Goal: Check status: Check status

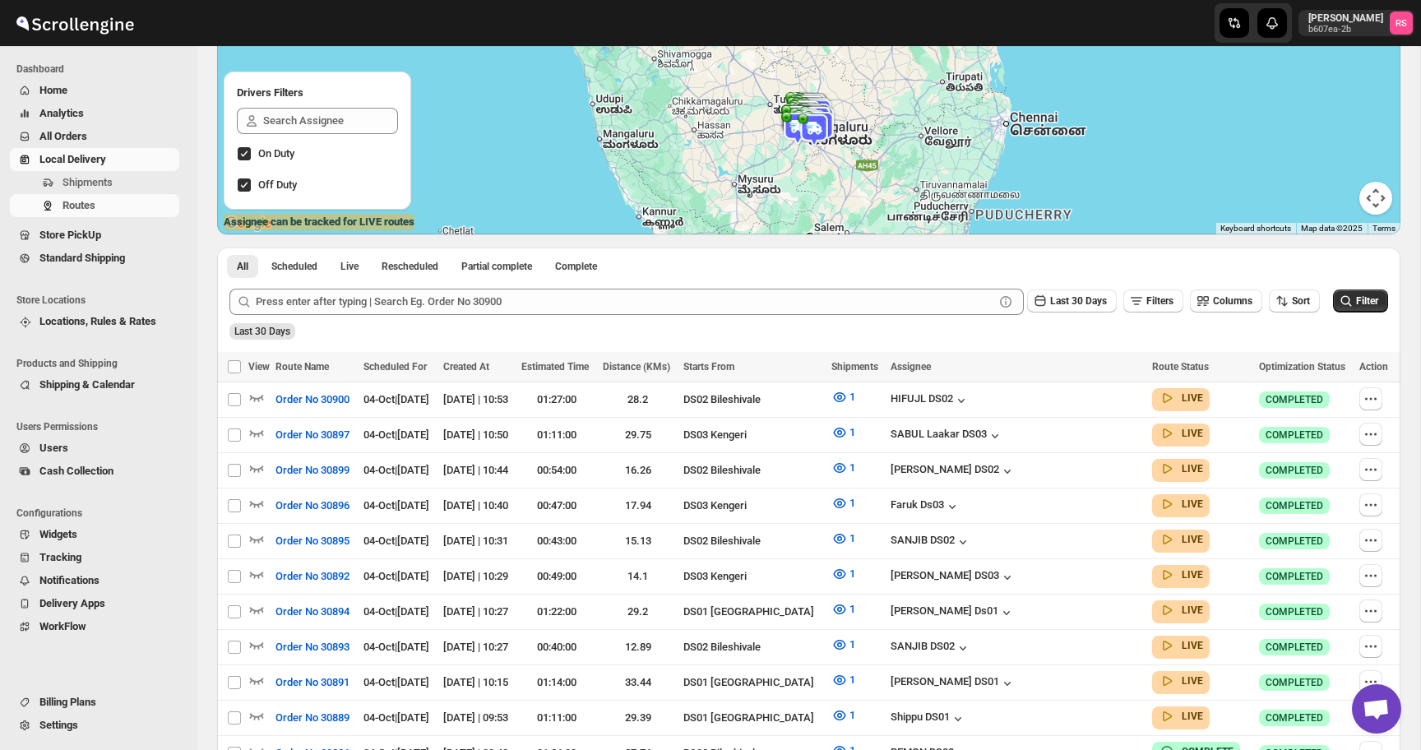
scroll to position [279, 0]
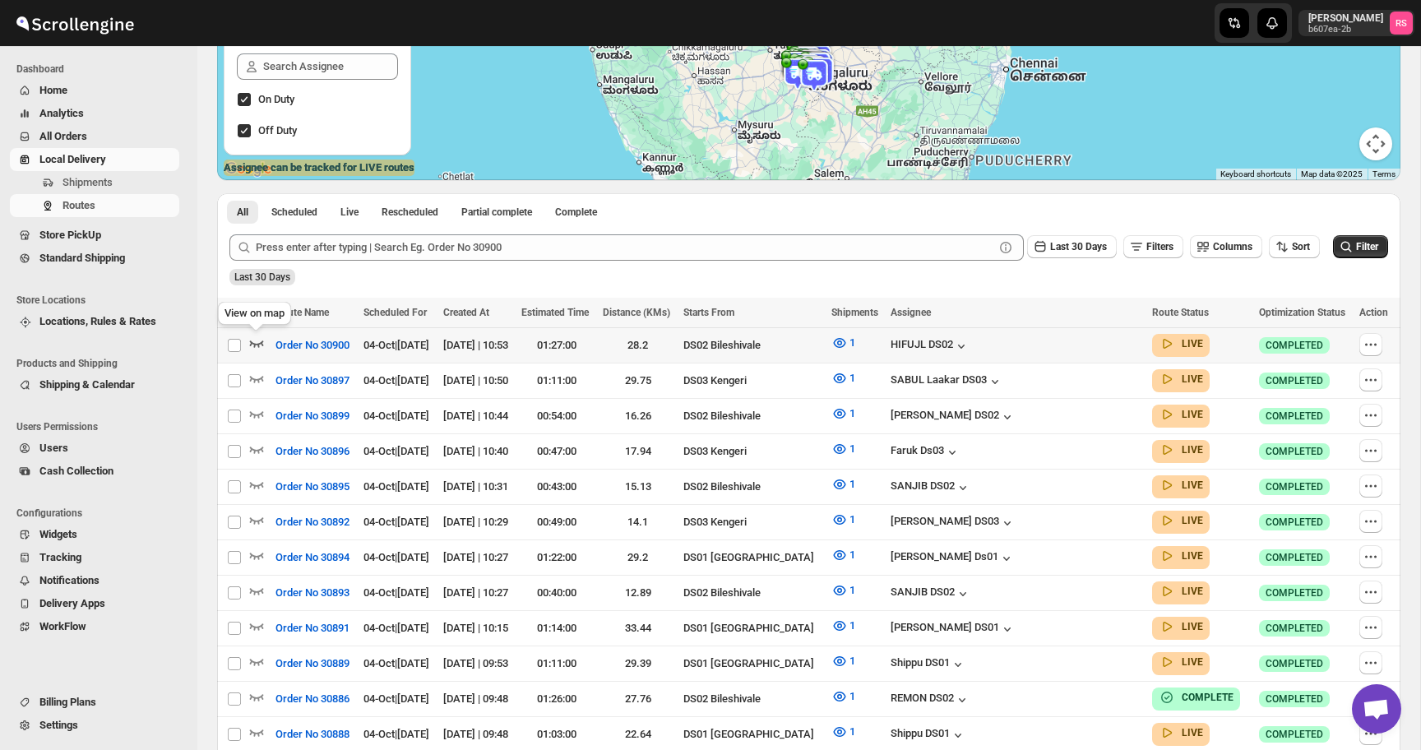
click at [260, 342] on icon "button" at bounding box center [256, 343] width 16 height 16
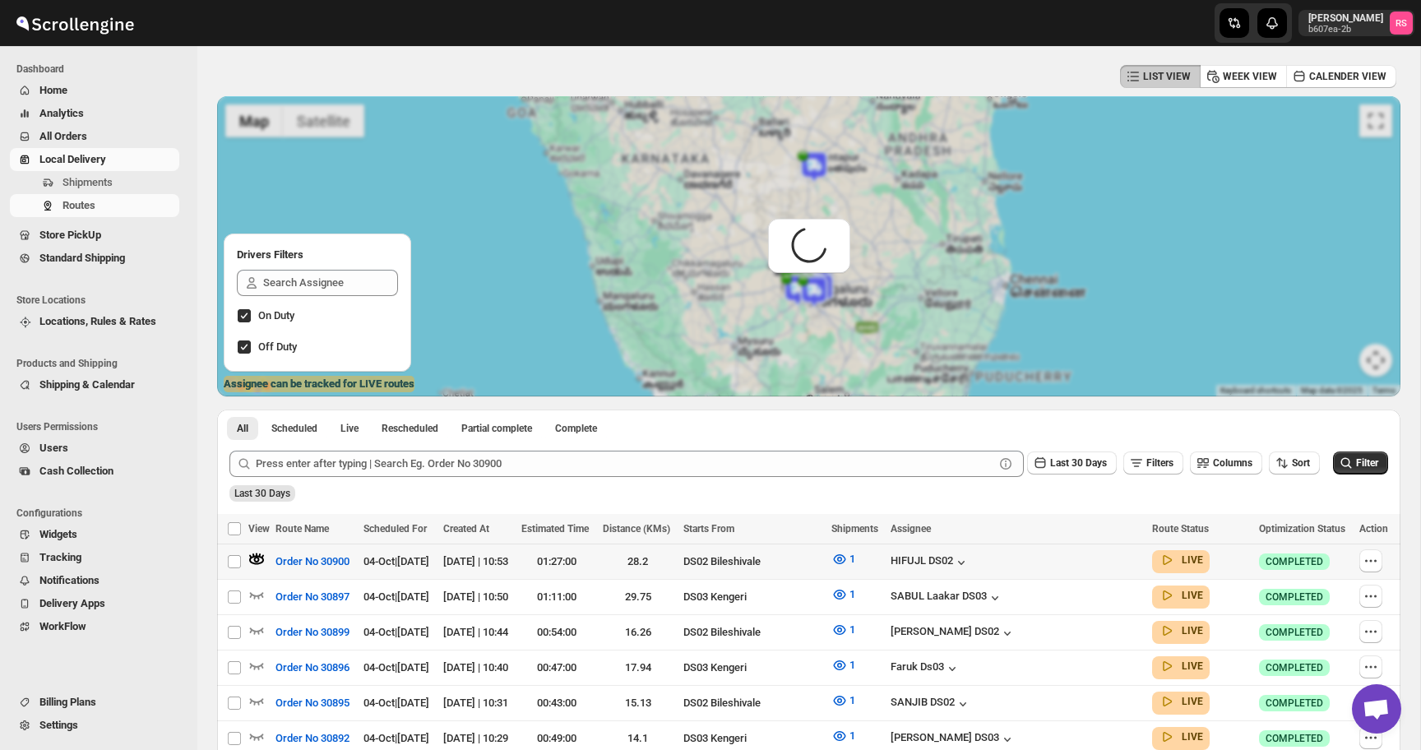
scroll to position [0, 0]
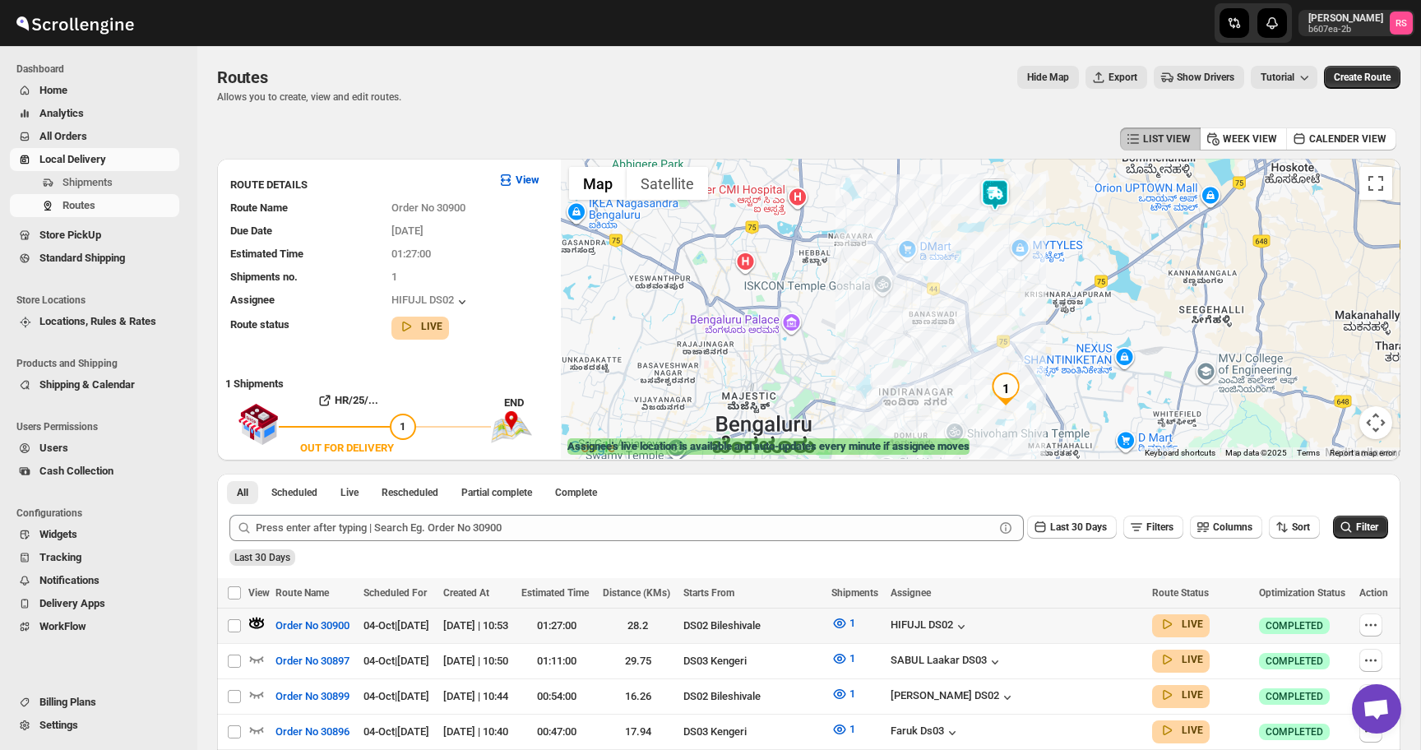
click at [991, 198] on img at bounding box center [995, 194] width 33 height 33
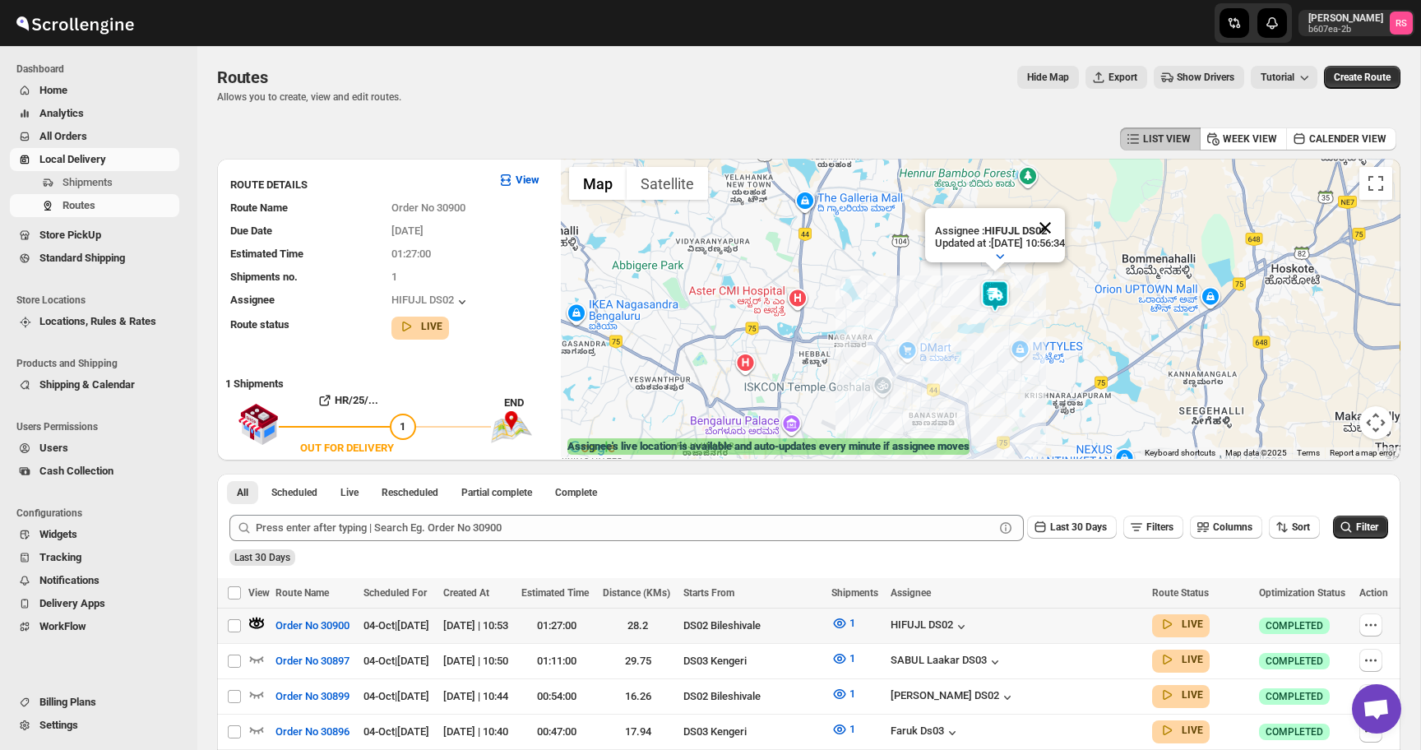
click at [1065, 225] on button "Close" at bounding box center [1045, 227] width 39 height 39
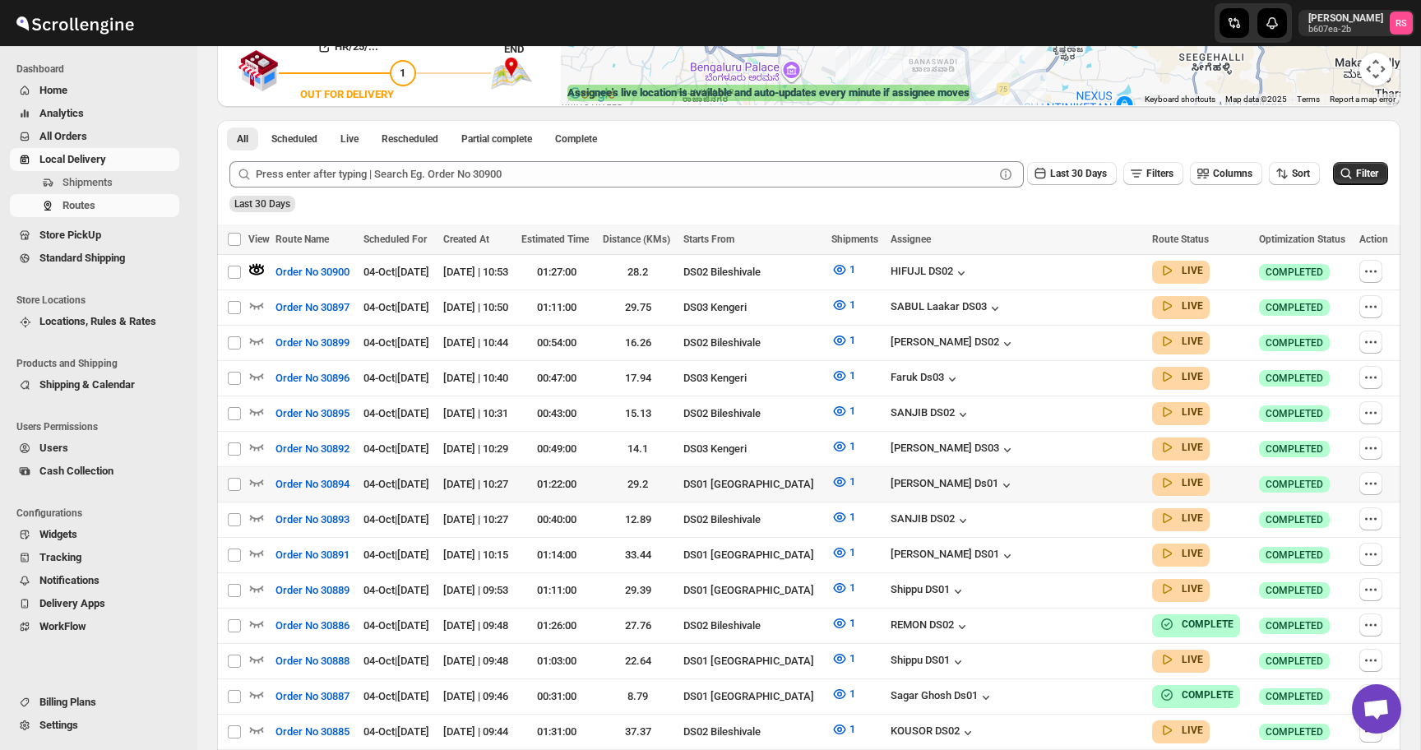
scroll to position [355, 0]
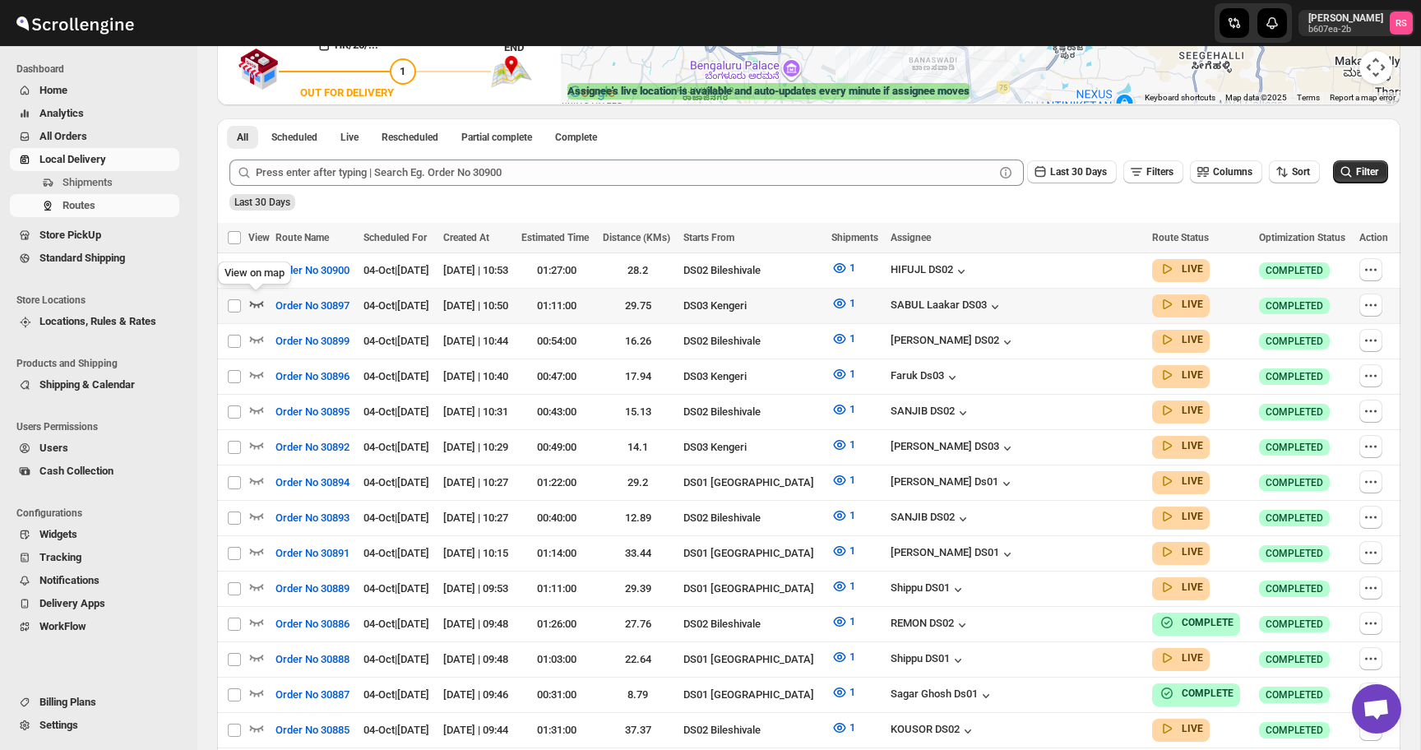
click at [259, 300] on icon "button" at bounding box center [256, 303] width 16 height 16
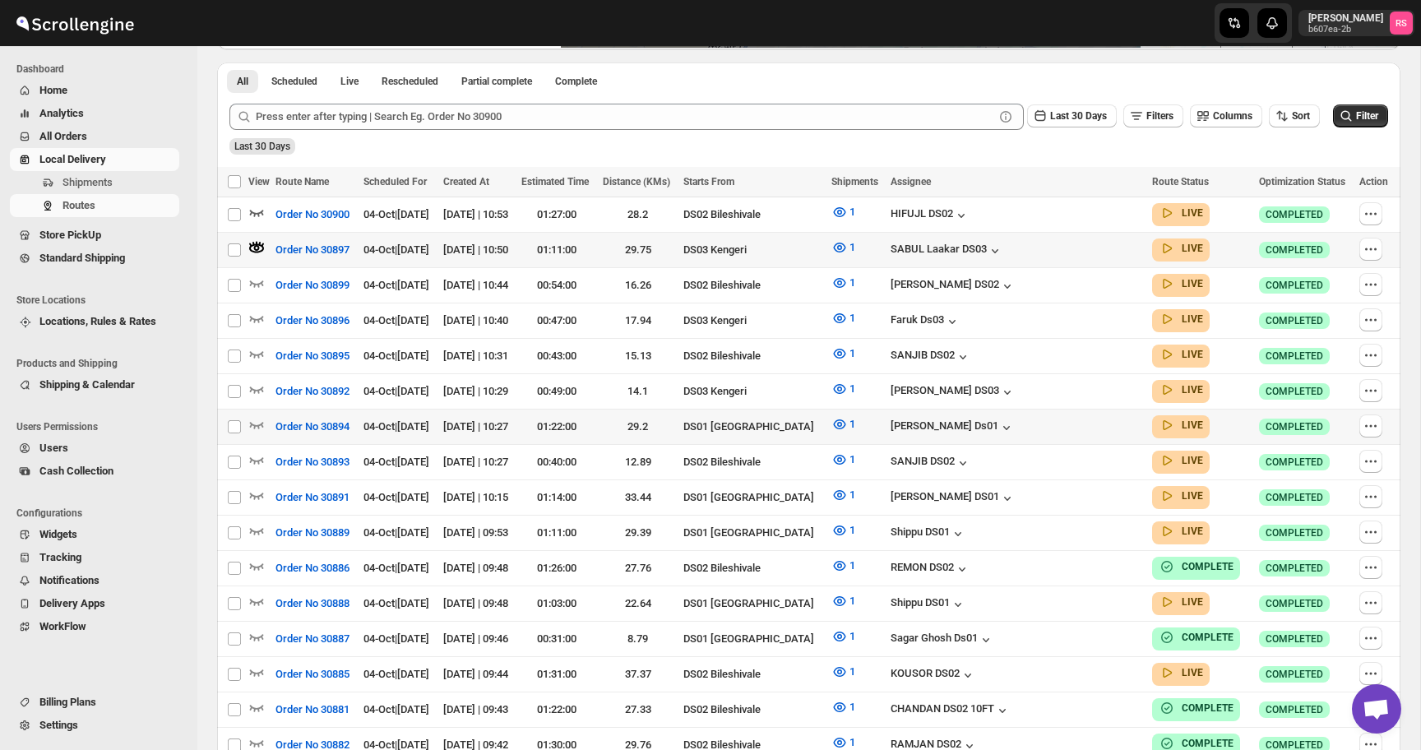
scroll to position [427, 0]
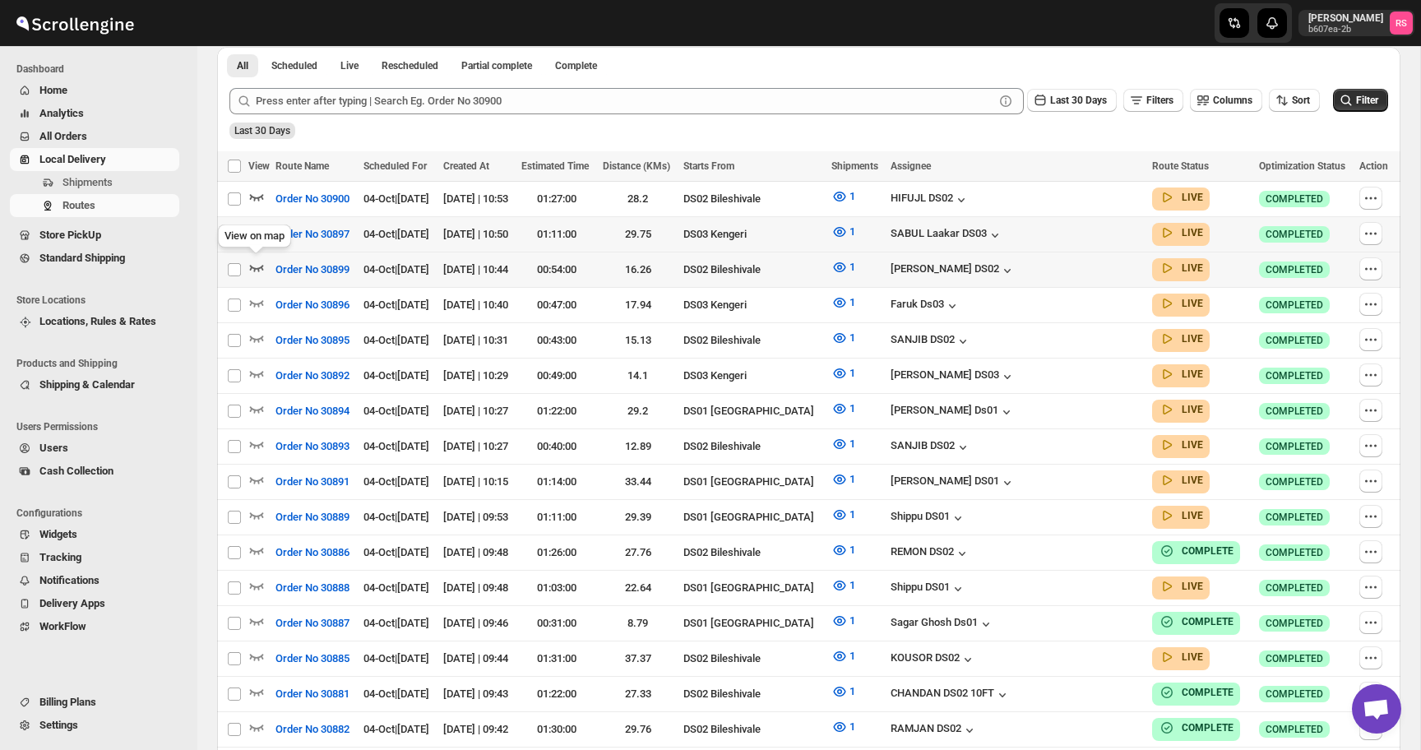
click at [260, 266] on icon "button" at bounding box center [257, 269] width 14 height 7
